Goal: Information Seeking & Learning: Learn about a topic

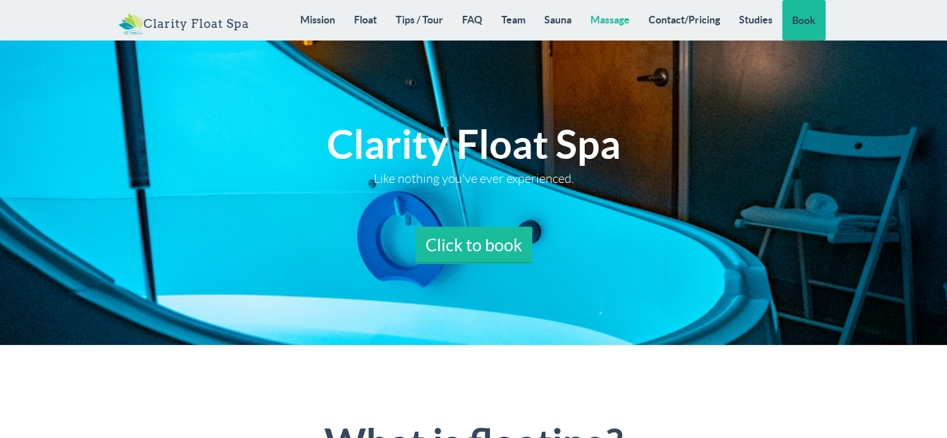
click at [618, 20] on link "Massage" at bounding box center [610, 19] width 58 height 39
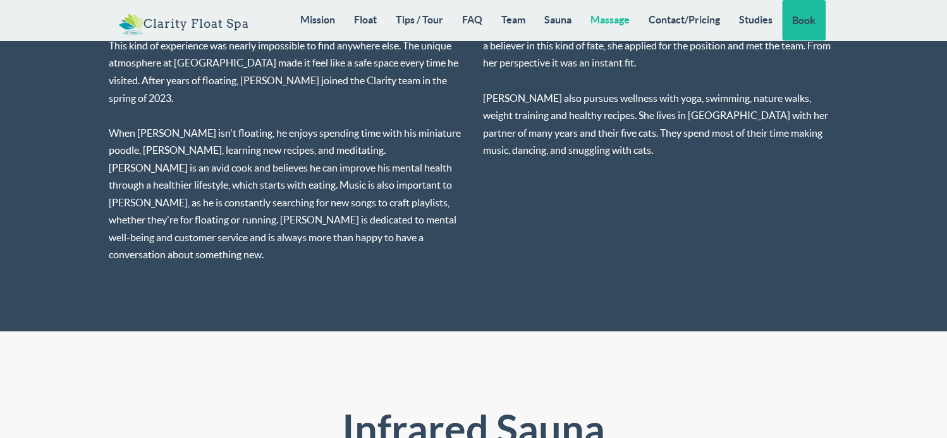
scroll to position [8795, 0]
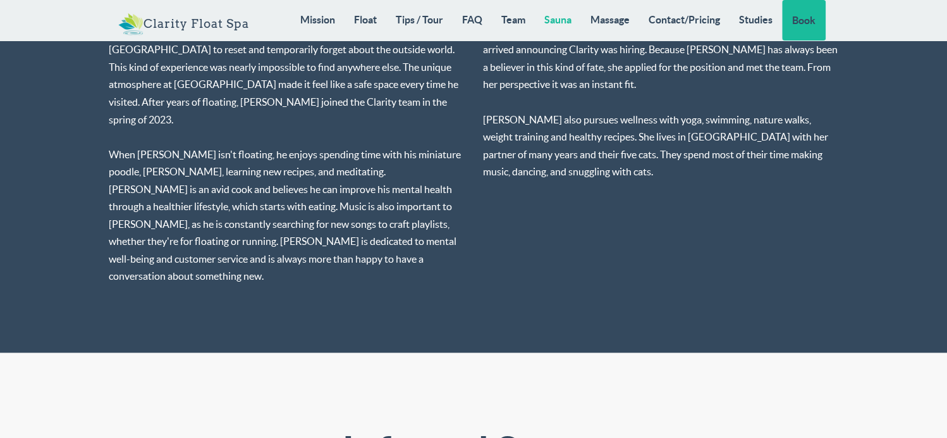
click at [557, 24] on link "Sauna" at bounding box center [558, 19] width 46 height 39
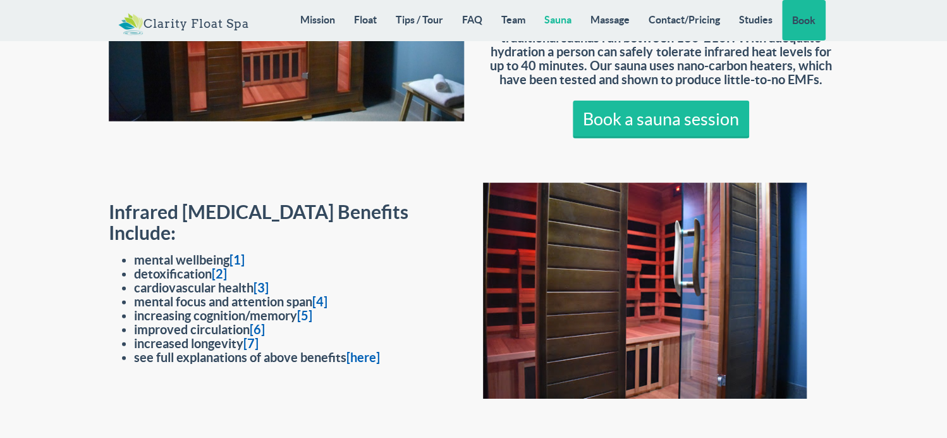
scroll to position [9410, 0]
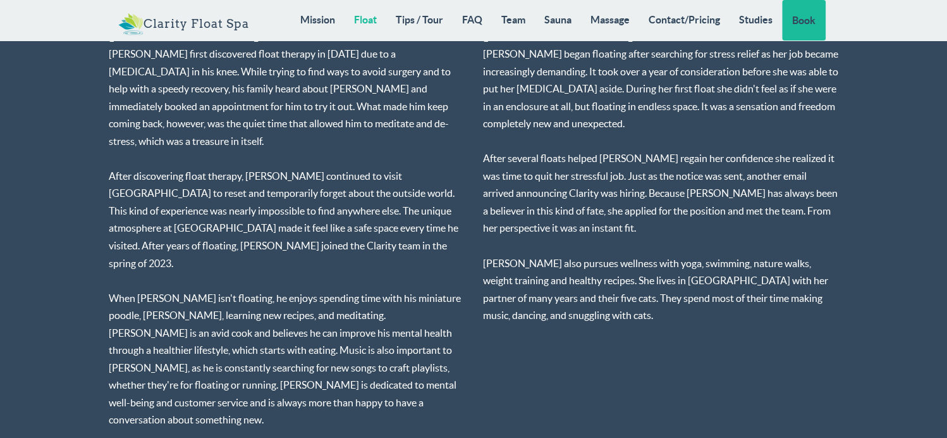
click at [372, 18] on link "Float" at bounding box center [366, 19] width 42 height 39
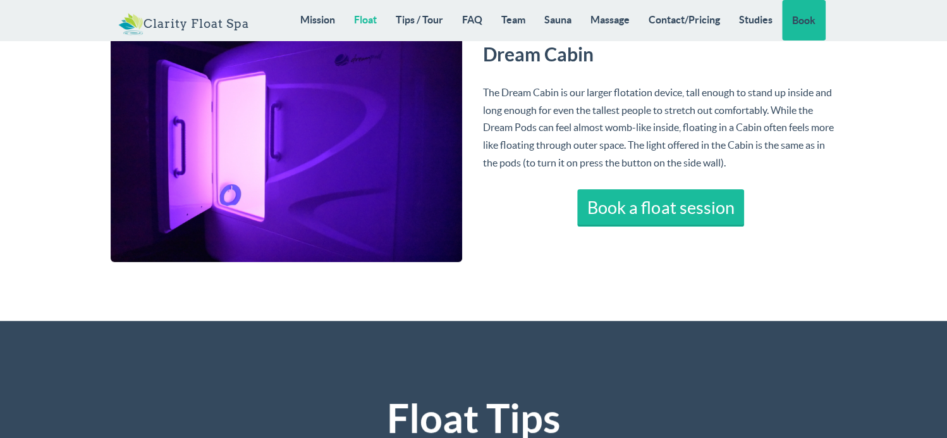
scroll to position [2644, 0]
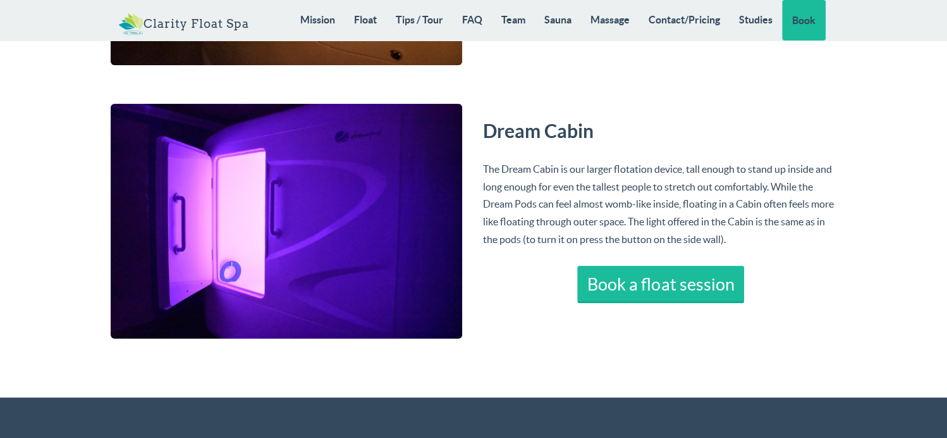
click at [425, 250] on img at bounding box center [287, 221] width 352 height 235
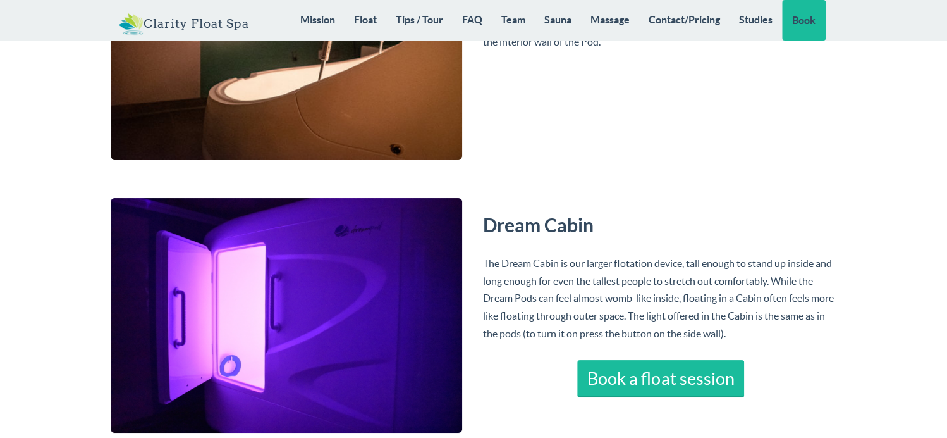
scroll to position [2581, 0]
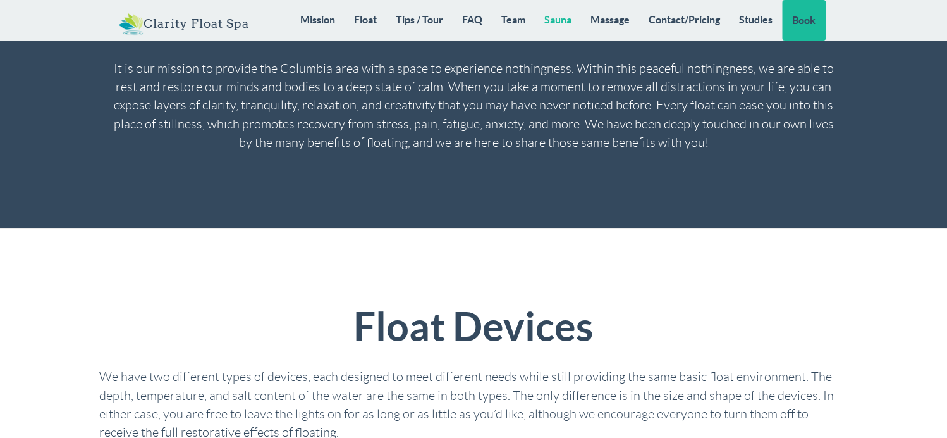
click at [554, 17] on link "Sauna" at bounding box center [558, 19] width 46 height 39
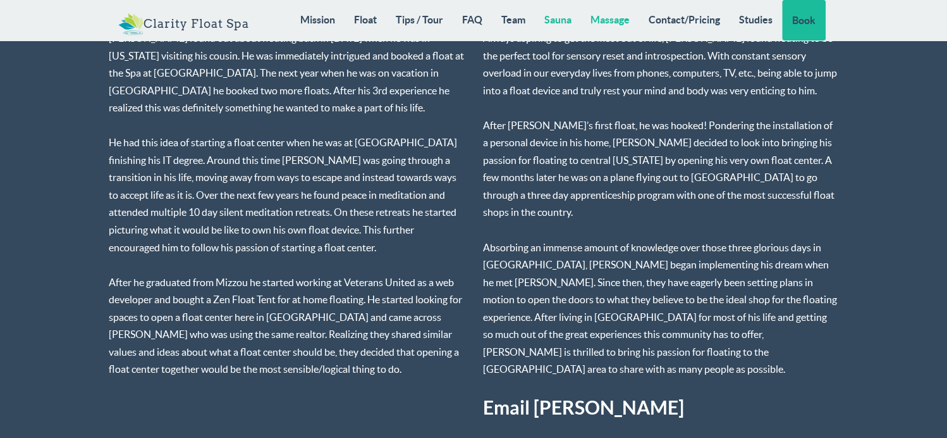
scroll to position [8968, 0]
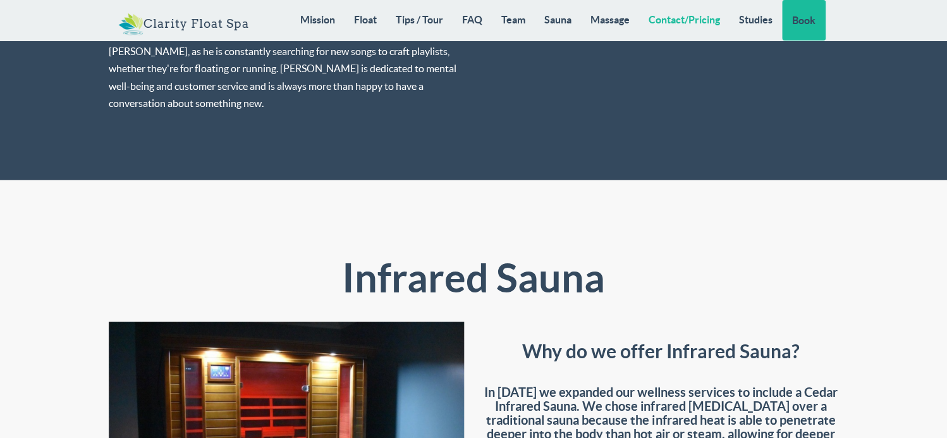
click at [680, 16] on link "Contact/Pricing" at bounding box center [684, 19] width 90 height 39
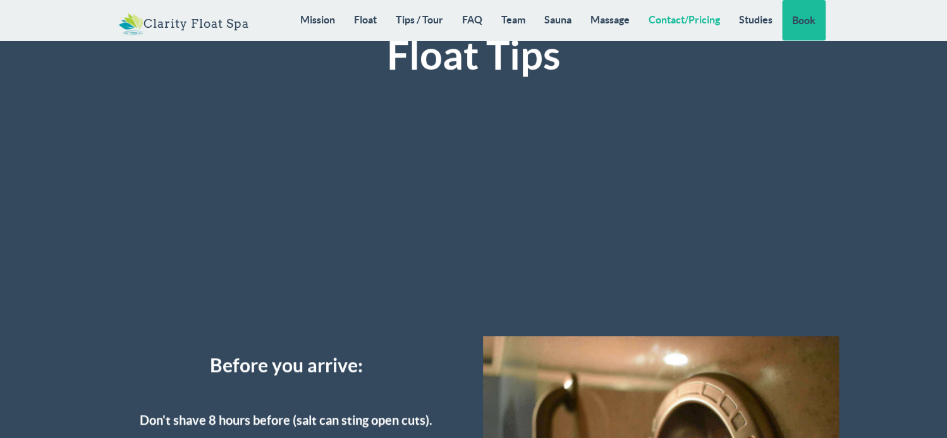
scroll to position [3063, 0]
